Goal: Task Accomplishment & Management: Use online tool/utility

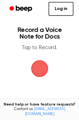
click at [43, 69] on span "button" at bounding box center [40, 69] width 16 height 16
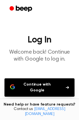
click at [47, 83] on button "Continue with Google" at bounding box center [39, 87] width 70 height 18
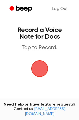
click at [38, 70] on span "button" at bounding box center [40, 69] width 16 height 16
click at [38, 72] on span "button" at bounding box center [40, 69] width 16 height 16
click at [61, 9] on link "Log Out" at bounding box center [59, 8] width 27 height 13
